Goal: Find specific page/section: Find specific page/section

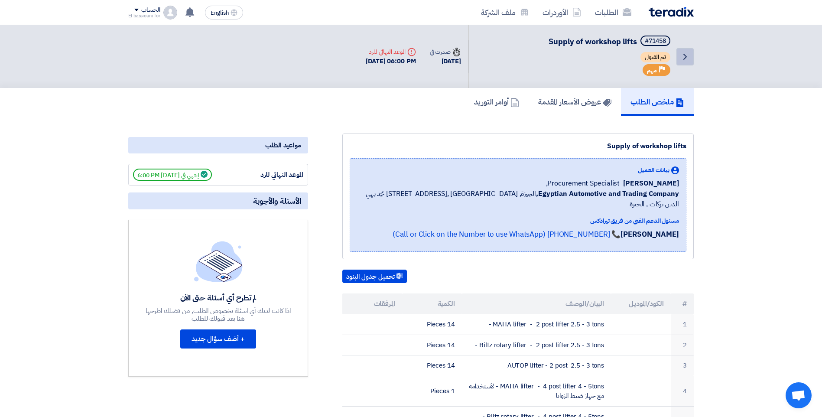
click at [683, 56] on icon "Back" at bounding box center [685, 57] width 10 height 10
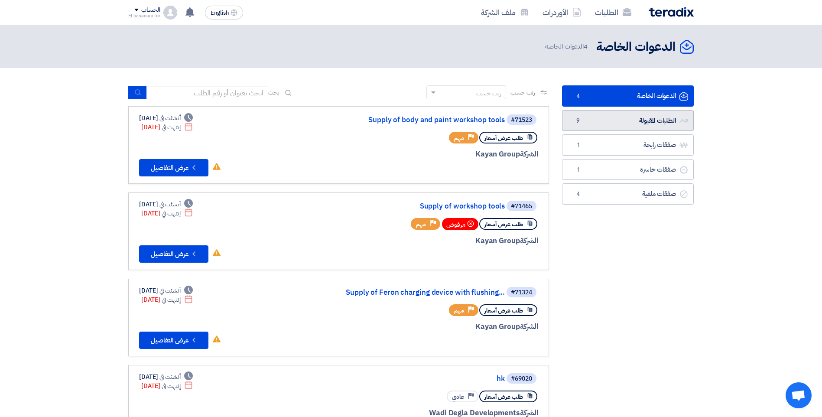
click at [596, 117] on link "الطلبات المقبولة الطلبات المقبولة 9" at bounding box center [628, 120] width 132 height 21
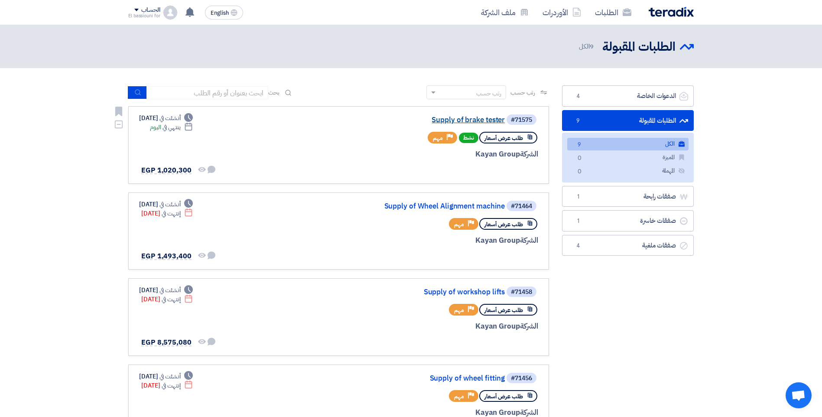
click at [485, 120] on link "Supply of brake tester" at bounding box center [417, 120] width 173 height 8
